Goal: Task Accomplishment & Management: Use online tool/utility

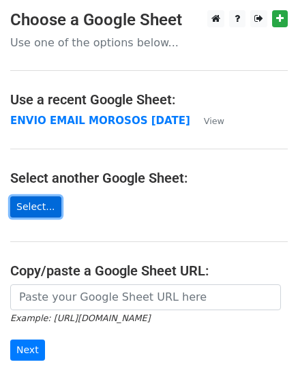
click at [51, 207] on link "Select..." at bounding box center [35, 206] width 51 height 21
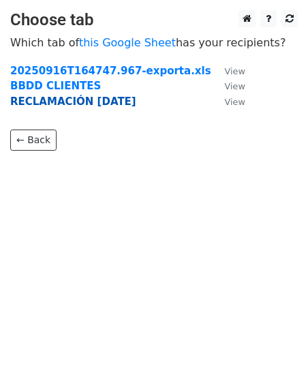
click at [63, 96] on strong "RECLAMACIÓN [DATE]" at bounding box center [73, 101] width 126 height 12
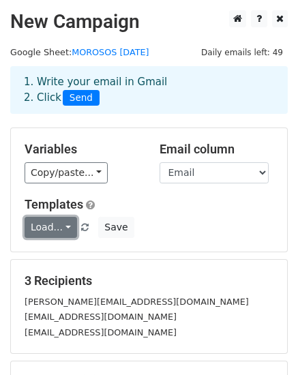
click at [46, 232] on link "Load..." at bounding box center [51, 227] width 52 height 21
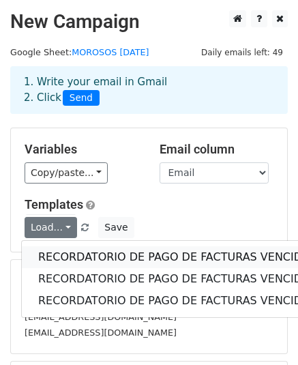
click at [83, 258] on link "RECORDATORIO DE PAGO DE FACTURAS VENCIDAS" at bounding box center [177, 257] width 311 height 22
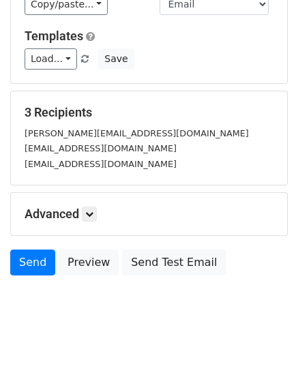
scroll to position [185, 0]
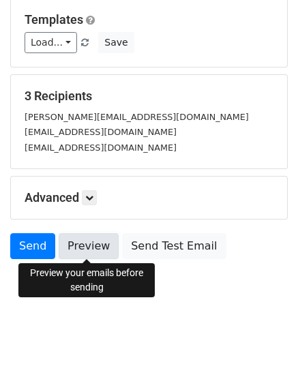
click at [102, 249] on link "Preview" at bounding box center [89, 246] width 60 height 26
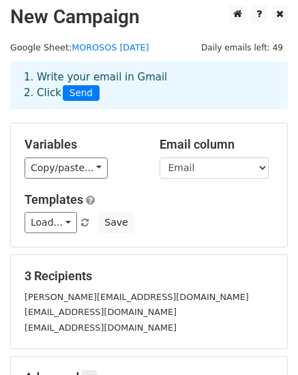
scroll to position [0, 0]
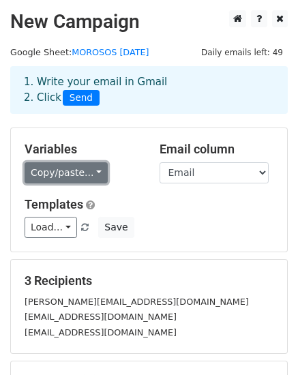
click at [72, 177] on link "Copy/paste..." at bounding box center [66, 172] width 83 height 21
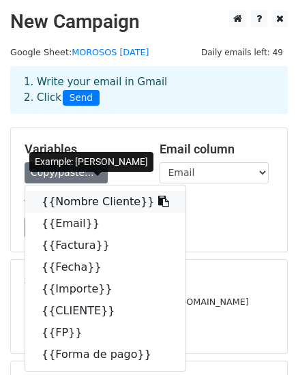
click at [96, 205] on link "{{Nombre Cliente}}" at bounding box center [105, 202] width 160 height 22
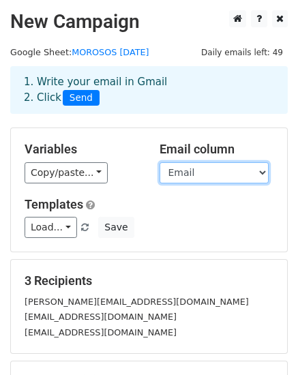
click at [228, 163] on select "Nombre Cliente Email Factura Fecha Importe CLIENTE FP Forma de pago" at bounding box center [214, 172] width 109 height 21
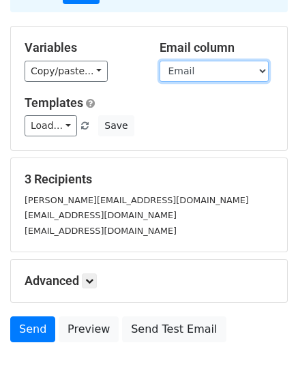
scroll to position [185, 0]
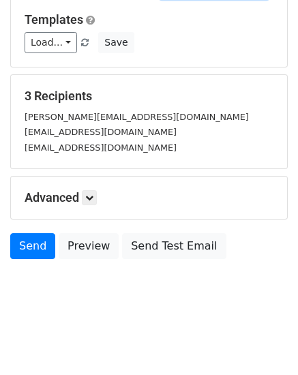
drag, startPoint x: 307, startPoint y: 61, endPoint x: 306, endPoint y: 228, distance: 167.0
click at [297, 228] on html "New Campaign Daily emails left: 49 Google Sheet: MOROSOS 17.09.2025 1. Write yo…" at bounding box center [149, 95] width 298 height 560
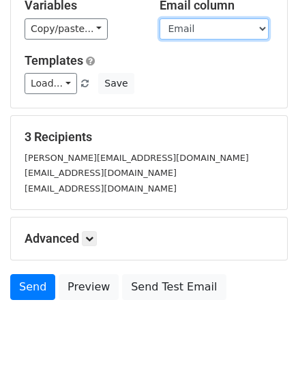
scroll to position [0, 0]
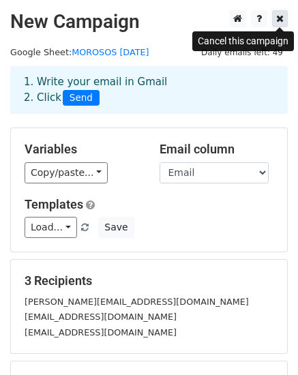
click at [282, 20] on icon at bounding box center [279, 19] width 7 height 10
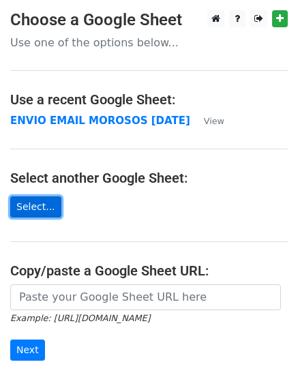
click at [40, 205] on link "Select..." at bounding box center [35, 206] width 51 height 21
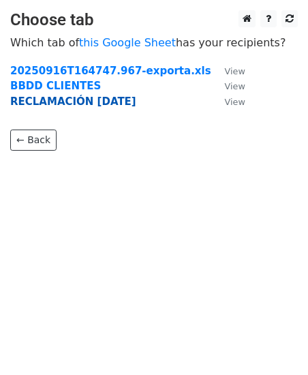
click at [52, 102] on strong "RECLAMACIÓN 18.09.2025" at bounding box center [73, 101] width 126 height 12
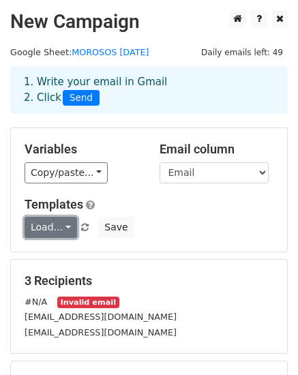
click at [60, 228] on link "Load..." at bounding box center [51, 227] width 52 height 21
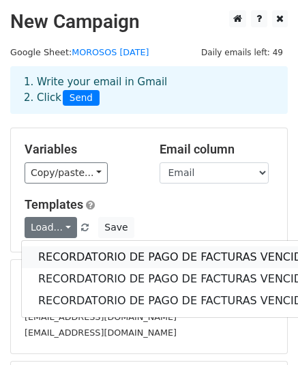
click at [87, 252] on link "RECORDATORIO DE PAGO DE FACTURAS VENCIDAS" at bounding box center [177, 257] width 311 height 22
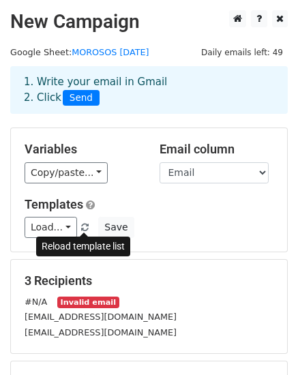
click at [82, 227] on span at bounding box center [84, 228] width 7 height 9
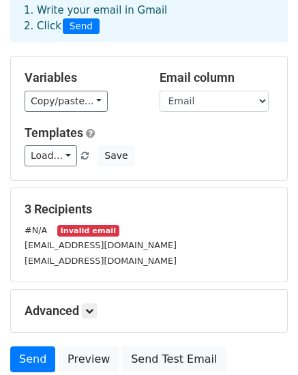
scroll to position [81, 0]
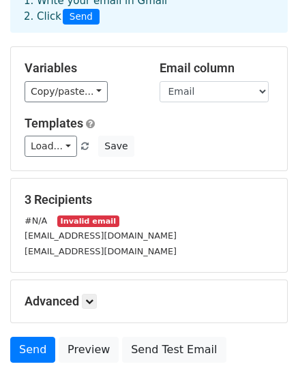
click at [78, 218] on small "Invalid email" at bounding box center [87, 221] width 61 height 12
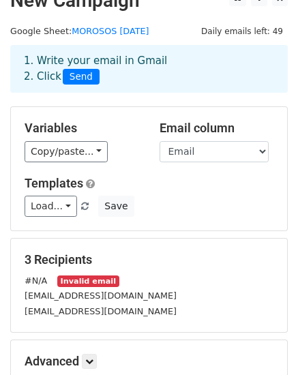
scroll to position [0, 0]
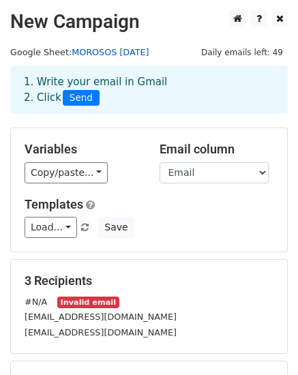
click at [124, 56] on link "MOROSOS 17.09.2025" at bounding box center [110, 52] width 77 height 10
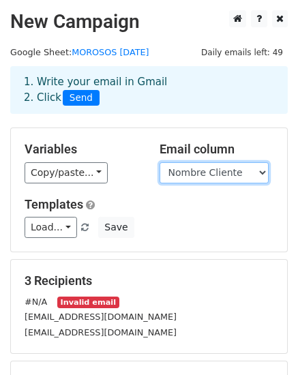
click at [160, 162] on select "Nombre Cliente Email Factura Fecha Importe Asunto" at bounding box center [214, 172] width 109 height 21
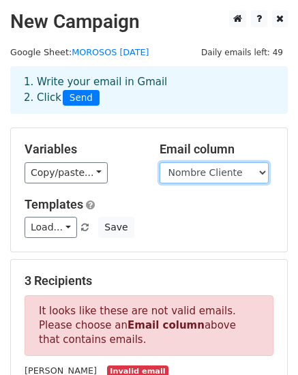
select select "Email"
click at [160, 162] on select "Nombre Cliente Email Factura Fecha Importe Asunto" at bounding box center [214, 172] width 109 height 21
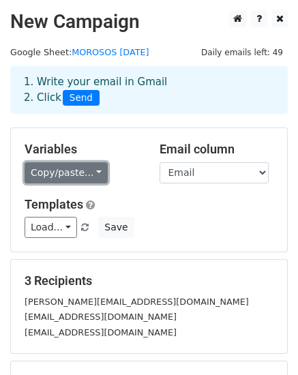
click at [38, 164] on link "Copy/paste..." at bounding box center [66, 172] width 83 height 21
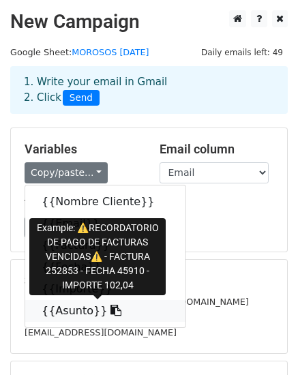
click at [95, 316] on link "{{Asunto}}" at bounding box center [105, 311] width 160 height 22
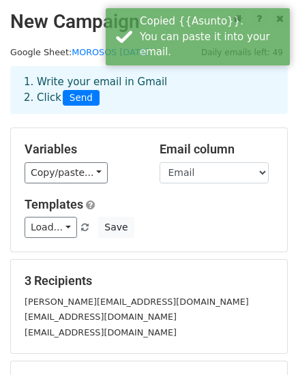
click at [241, 254] on form "Variables Copy/paste... {{Nombre Cliente}} {{Email}} {{Factura}} {{Fecha}} {{Im…" at bounding box center [148, 288] width 277 height 323
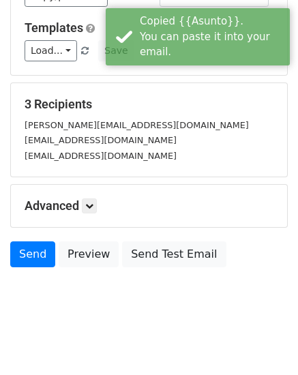
scroll to position [185, 0]
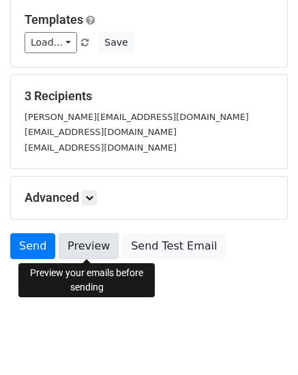
click at [83, 251] on link "Preview" at bounding box center [89, 246] width 60 height 26
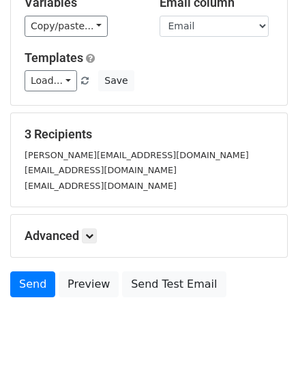
scroll to position [89, 0]
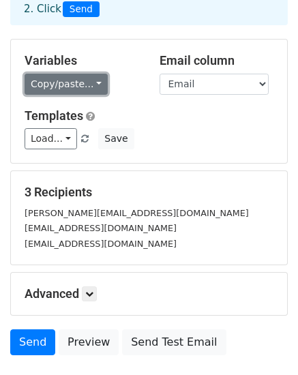
click at [99, 83] on link "Copy/paste..." at bounding box center [66, 84] width 83 height 21
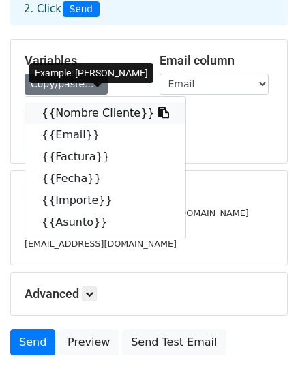
click at [154, 116] on link "{{Nombre Cliente}}" at bounding box center [105, 113] width 160 height 22
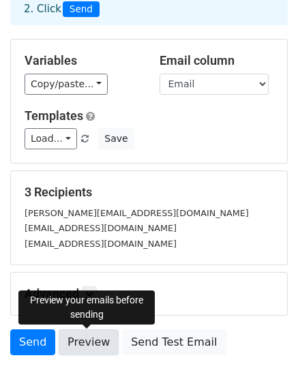
click at [106, 351] on link "Preview" at bounding box center [89, 342] width 60 height 26
click at [89, 344] on link "Preview" at bounding box center [89, 342] width 60 height 26
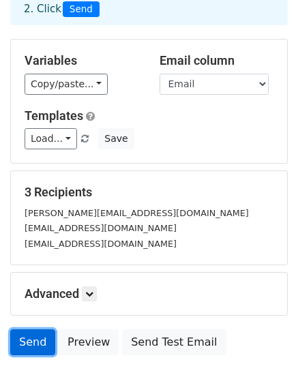
click at [33, 350] on link "Send" at bounding box center [32, 342] width 45 height 26
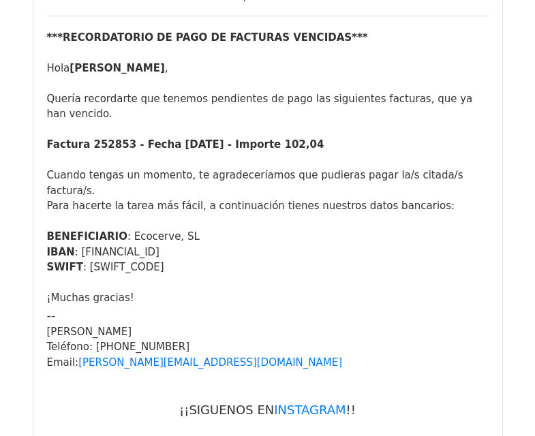
scroll to position [293, 0]
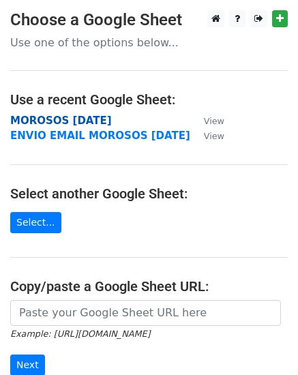
click at [93, 121] on strong "MOROSOS 17.09.2025" at bounding box center [61, 121] width 102 height 12
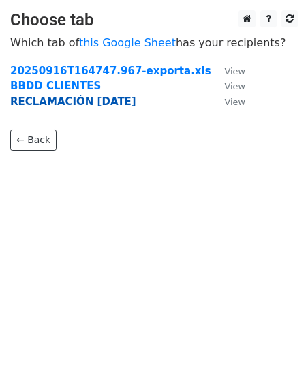
click at [76, 100] on strong "RECLAMACIÓN [DATE]" at bounding box center [73, 101] width 126 height 12
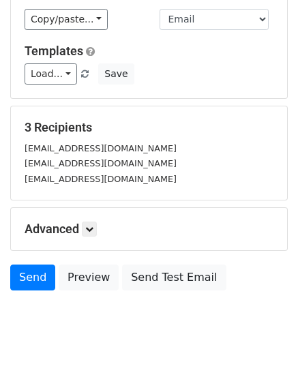
scroll to position [163, 0]
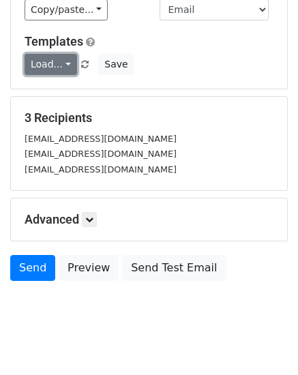
click at [39, 65] on link "Load..." at bounding box center [51, 64] width 52 height 21
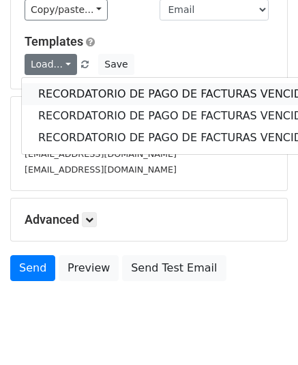
click at [91, 92] on link "RECORDATORIO DE PAGO DE FACTURAS VENCIDAS" at bounding box center [177, 94] width 311 height 22
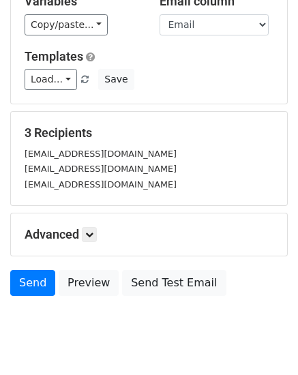
scroll to position [167, 0]
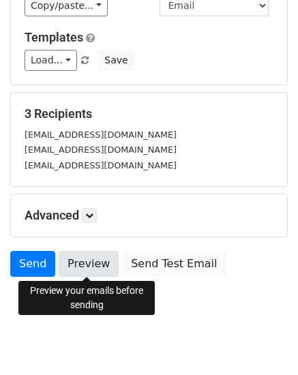
click at [95, 269] on link "Preview" at bounding box center [89, 264] width 60 height 26
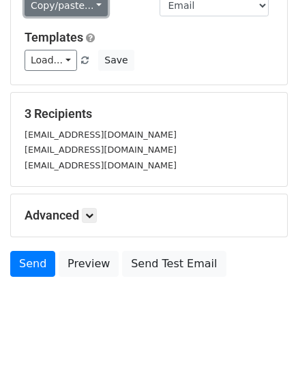
click at [102, 7] on link "Copy/paste..." at bounding box center [66, 5] width 83 height 21
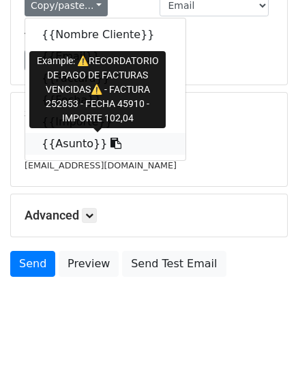
click at [95, 146] on link "{{Asunto}}" at bounding box center [105, 144] width 160 height 22
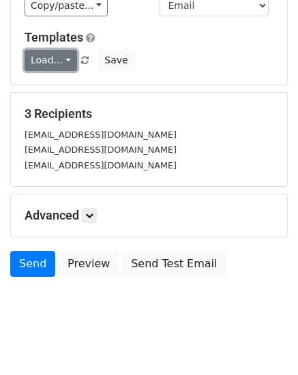
click at [61, 61] on link "Load..." at bounding box center [51, 60] width 52 height 21
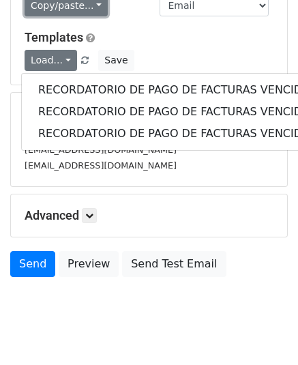
click at [85, 9] on link "Copy/paste..." at bounding box center [66, 5] width 83 height 21
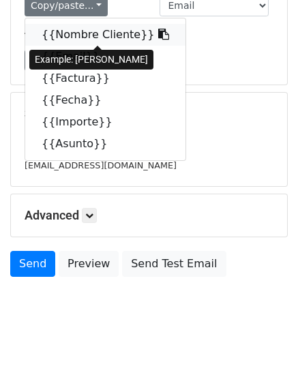
click at [95, 44] on link "{{Nombre Cliente}}" at bounding box center [105, 35] width 160 height 22
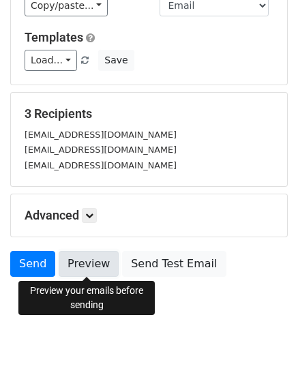
click at [89, 262] on link "Preview" at bounding box center [89, 264] width 60 height 26
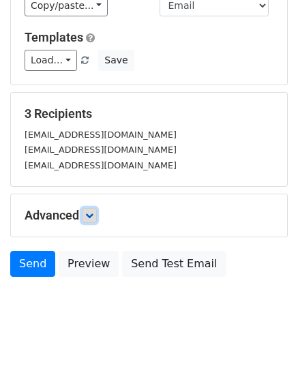
click at [92, 221] on link at bounding box center [89, 215] width 15 height 15
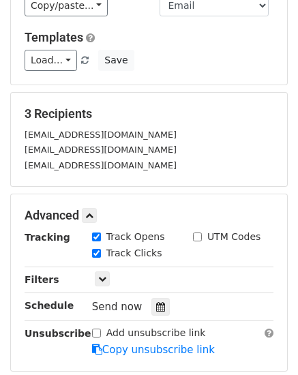
click at [93, 241] on div "Track Opens" at bounding box center [128, 237] width 73 height 14
click at [102, 286] on link at bounding box center [102, 278] width 15 height 15
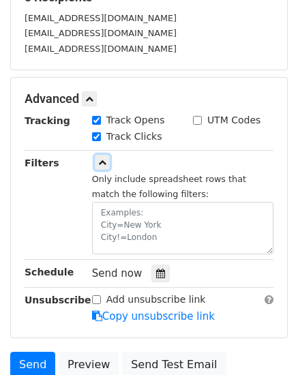
scroll to position [294, 0]
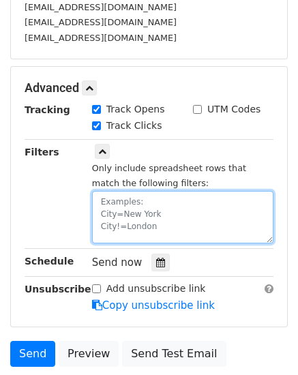
click at [191, 198] on textarea at bounding box center [182, 217] width 181 height 52
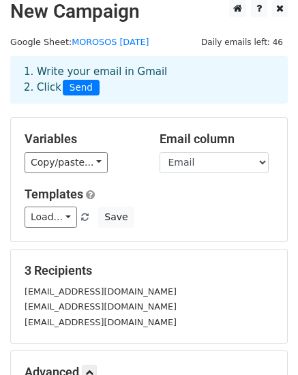
scroll to position [0, 0]
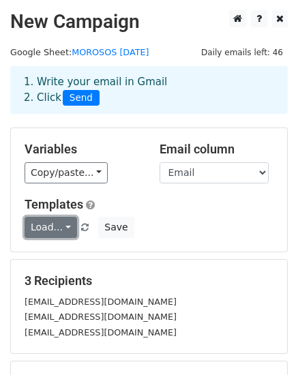
click at [55, 226] on link "Load..." at bounding box center [51, 227] width 52 height 21
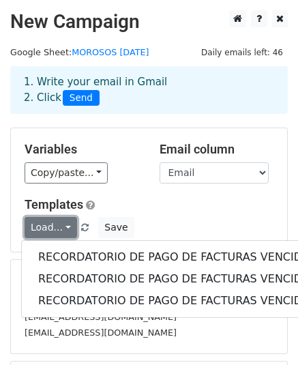
click at [55, 226] on link "Load..." at bounding box center [51, 227] width 52 height 21
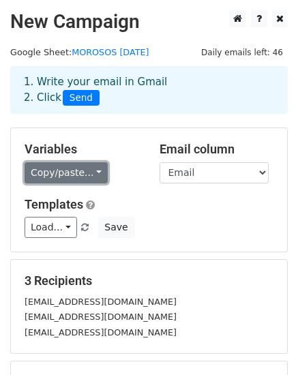
click at [92, 162] on link "Copy/paste..." at bounding box center [66, 172] width 83 height 21
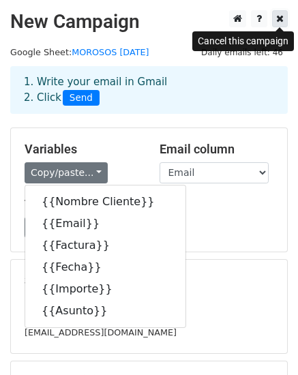
click at [284, 19] on link at bounding box center [280, 18] width 16 height 17
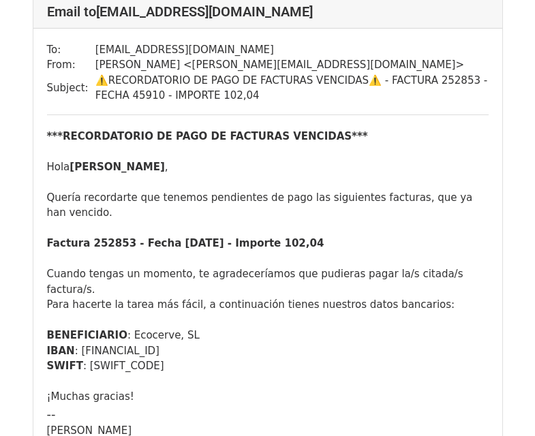
scroll to position [76, 0]
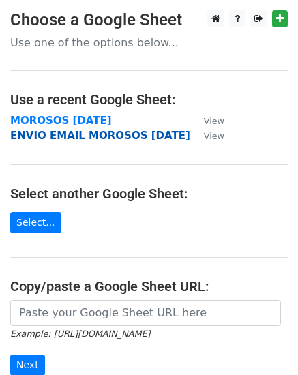
click at [85, 138] on strong "ENVIO EMAIL MOROSOS [DATE]" at bounding box center [100, 136] width 180 height 12
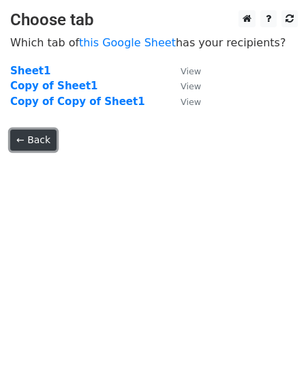
click at [25, 150] on link "← Back" at bounding box center [33, 140] width 46 height 21
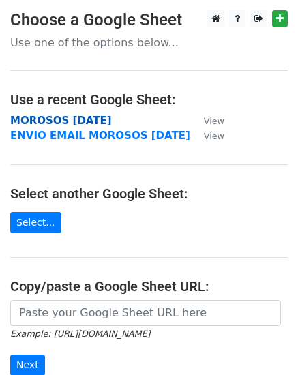
click at [75, 123] on strong "MOROSOS [DATE]" at bounding box center [61, 121] width 102 height 12
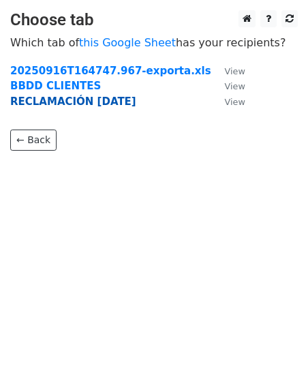
click at [89, 98] on strong "RECLAMACIÓN [DATE]" at bounding box center [73, 101] width 126 height 12
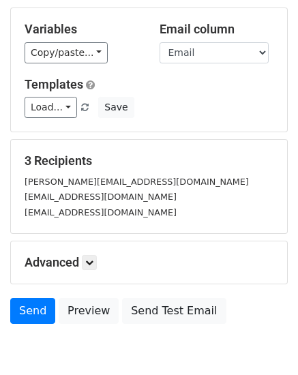
scroll to position [122, 0]
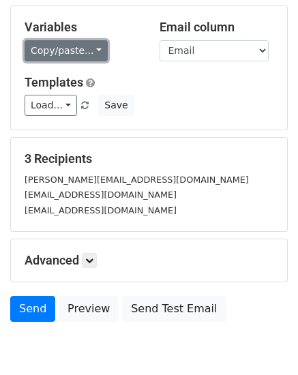
click at [93, 50] on link "Copy/paste..." at bounding box center [66, 50] width 83 height 21
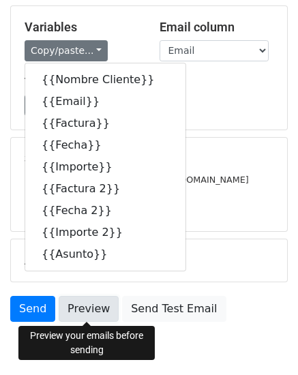
click at [93, 305] on link "Preview" at bounding box center [89, 309] width 60 height 26
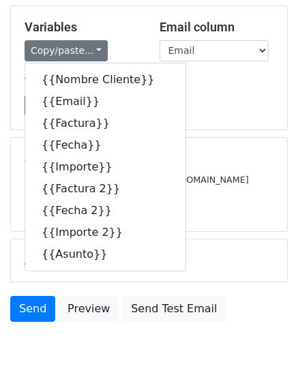
click at [295, 129] on main "New Campaign Daily emails left: 46 Google Sheet: MOROSOS [DATE] 1. Write your e…" at bounding box center [149, 108] width 298 height 440
